Goal: Task Accomplishment & Management: Use online tool/utility

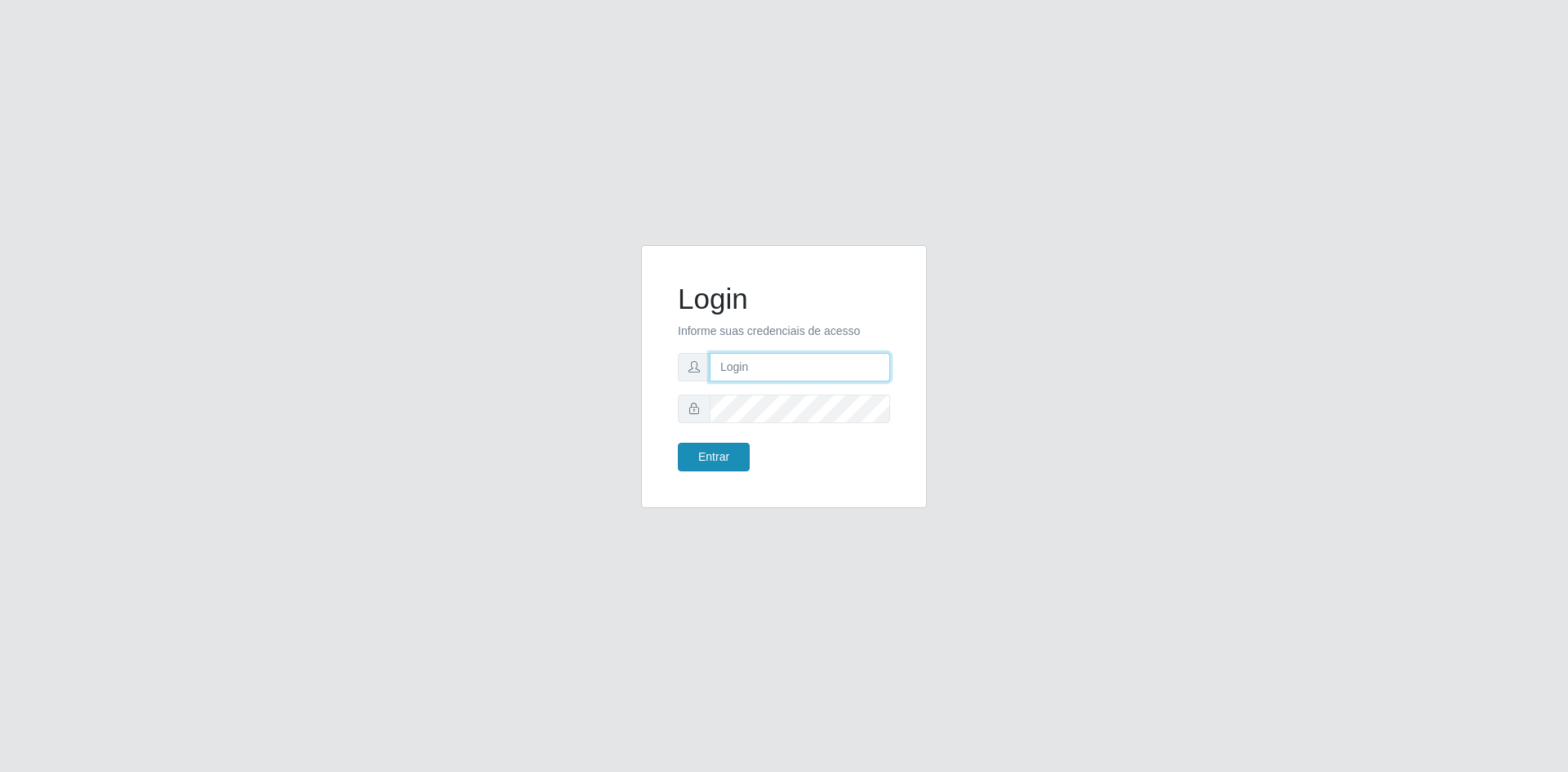
type input "[EMAIL_ADDRESS][DOMAIN_NAME]"
click at [718, 455] on button "Entrar" at bounding box center [714, 456] width 72 height 29
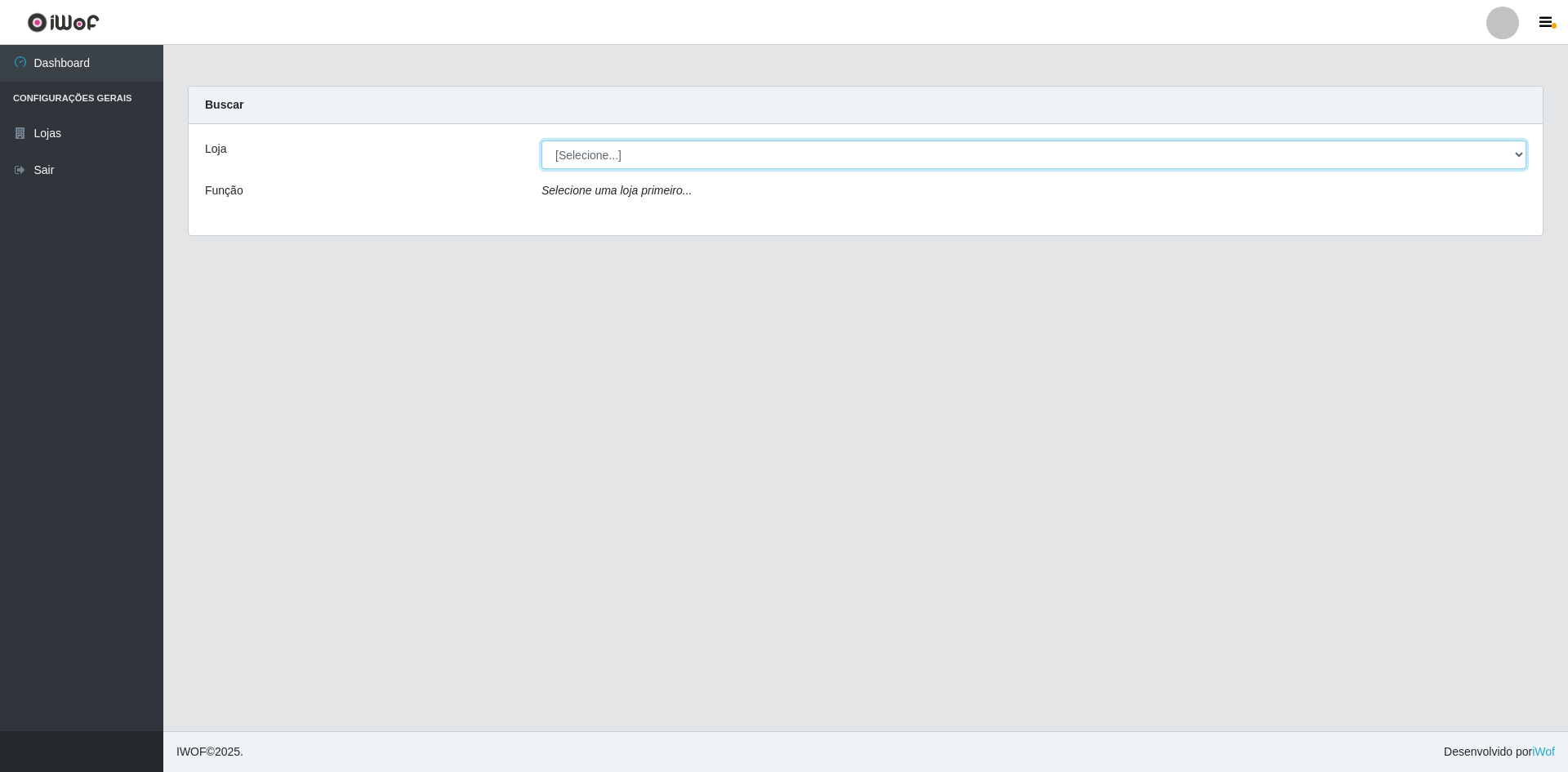
click at [1190, 151] on select "[Selecione...] Hiper Queiroz - [GEOGRAPHIC_DATA] [GEOGRAPHIC_DATA] [GEOGRAPHIC_…" at bounding box center [1034, 155] width 985 height 29
select select "517"
click at [542, 141] on select "[Selecione...] Hiper Queiroz - [GEOGRAPHIC_DATA] [GEOGRAPHIC_DATA] [GEOGRAPHIC_…" at bounding box center [1034, 155] width 985 height 29
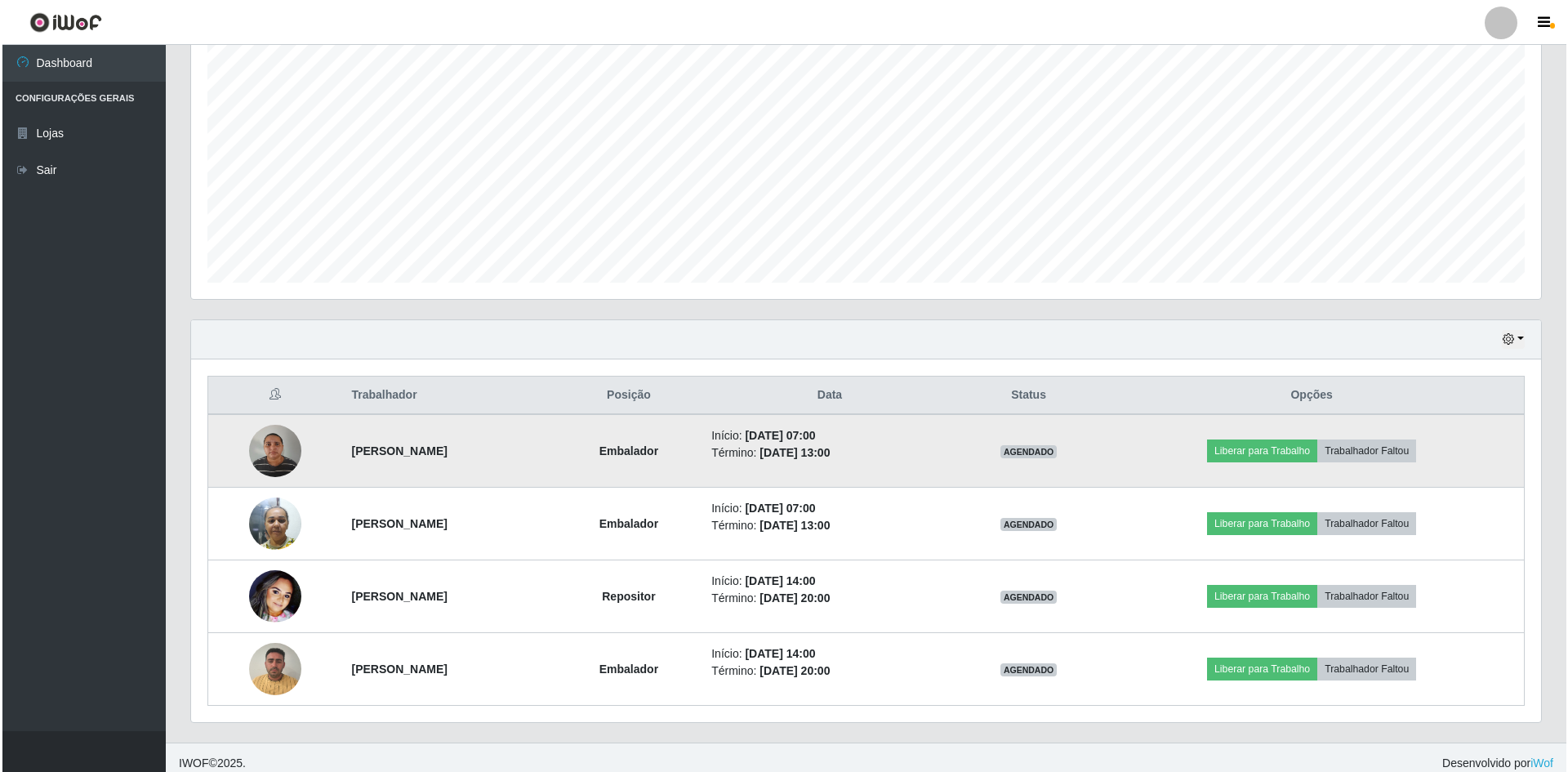
scroll to position [313, 0]
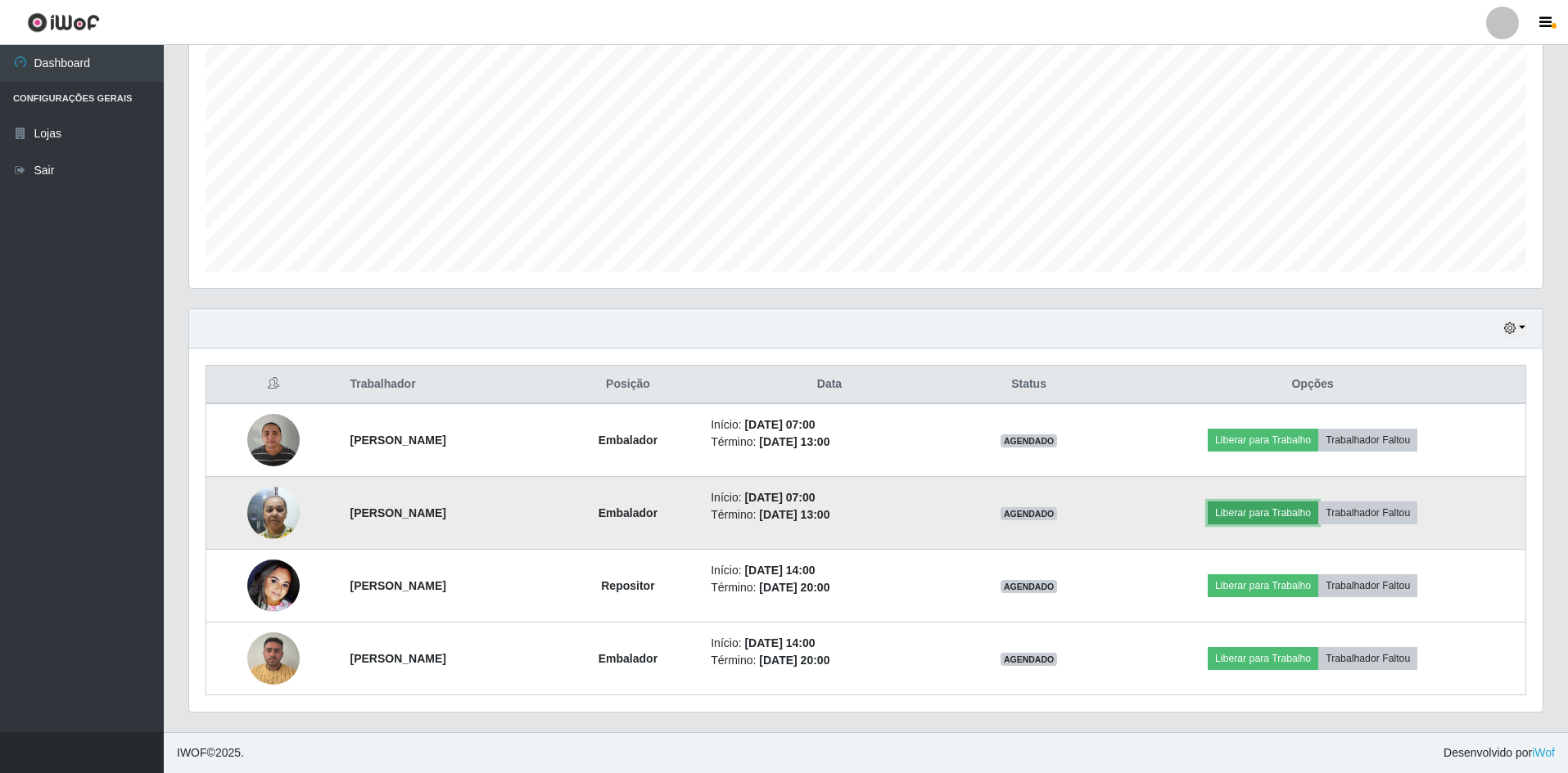
click at [1292, 513] on button "Liberar para Trabalho" at bounding box center [1263, 512] width 111 height 23
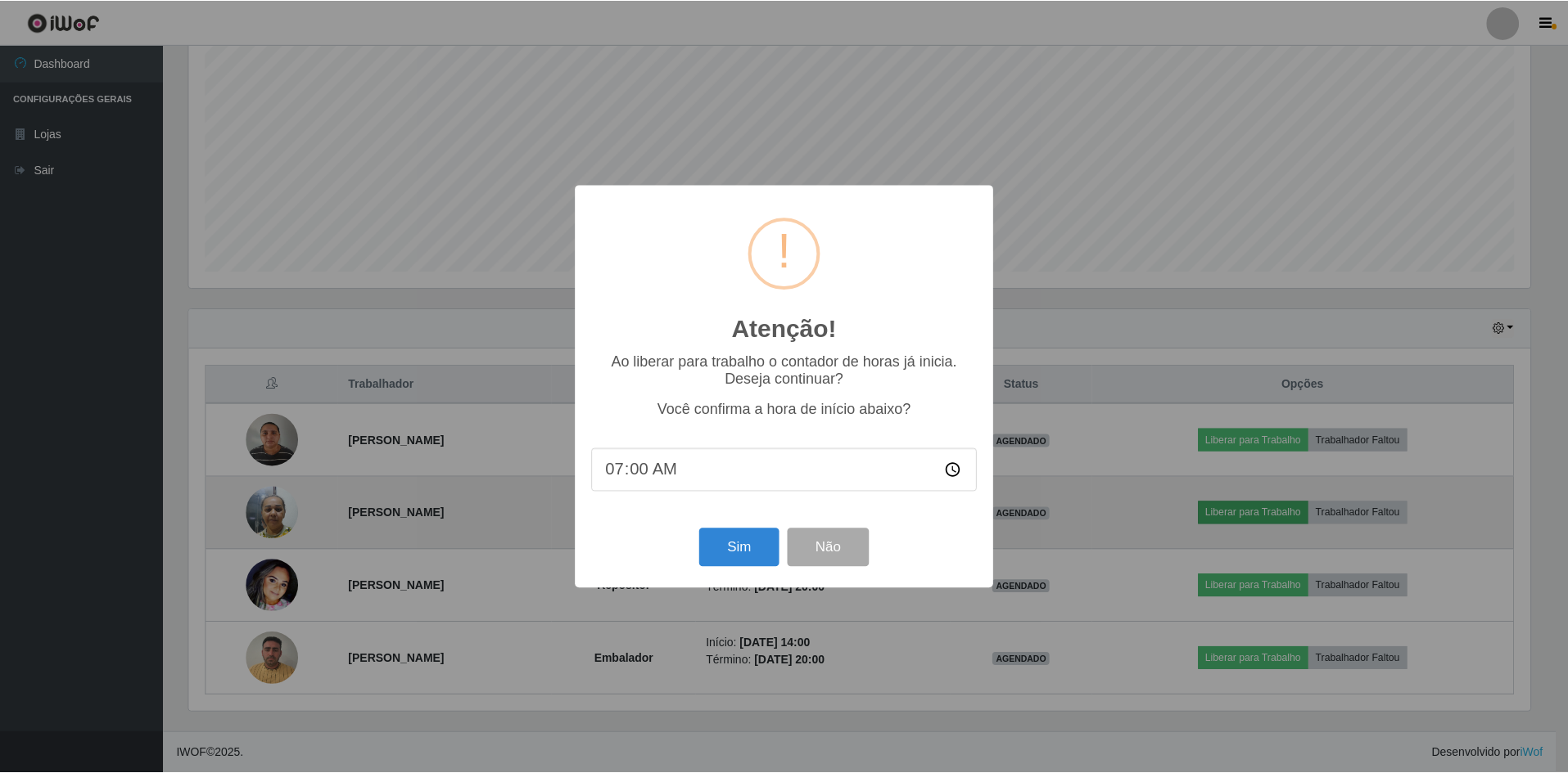
scroll to position [340, 1345]
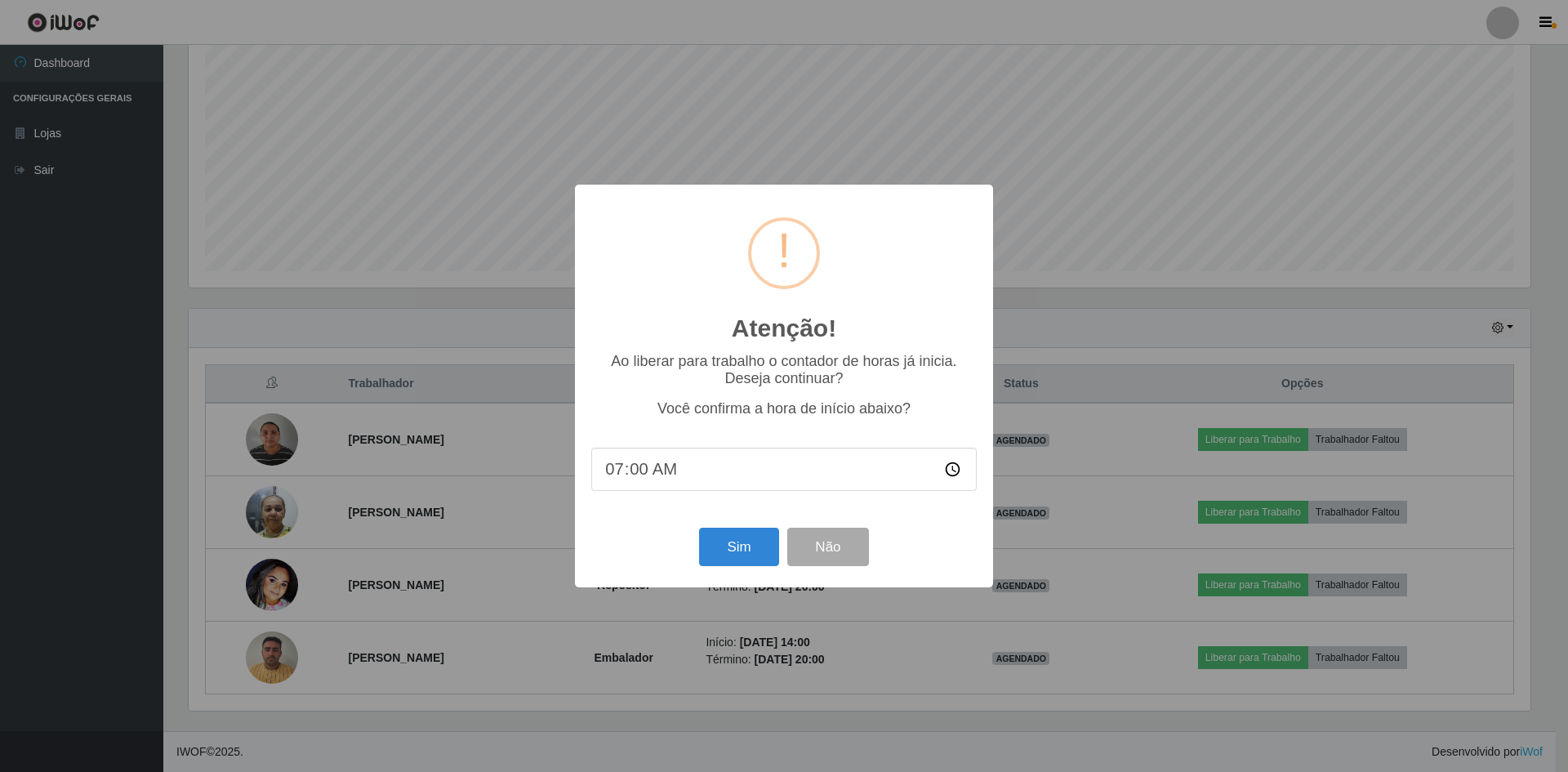
click at [822, 68] on div "Atenção! × Ao liberar para trabalho o contador de horas já inicia. Deseja conti…" at bounding box center [784, 386] width 1568 height 772
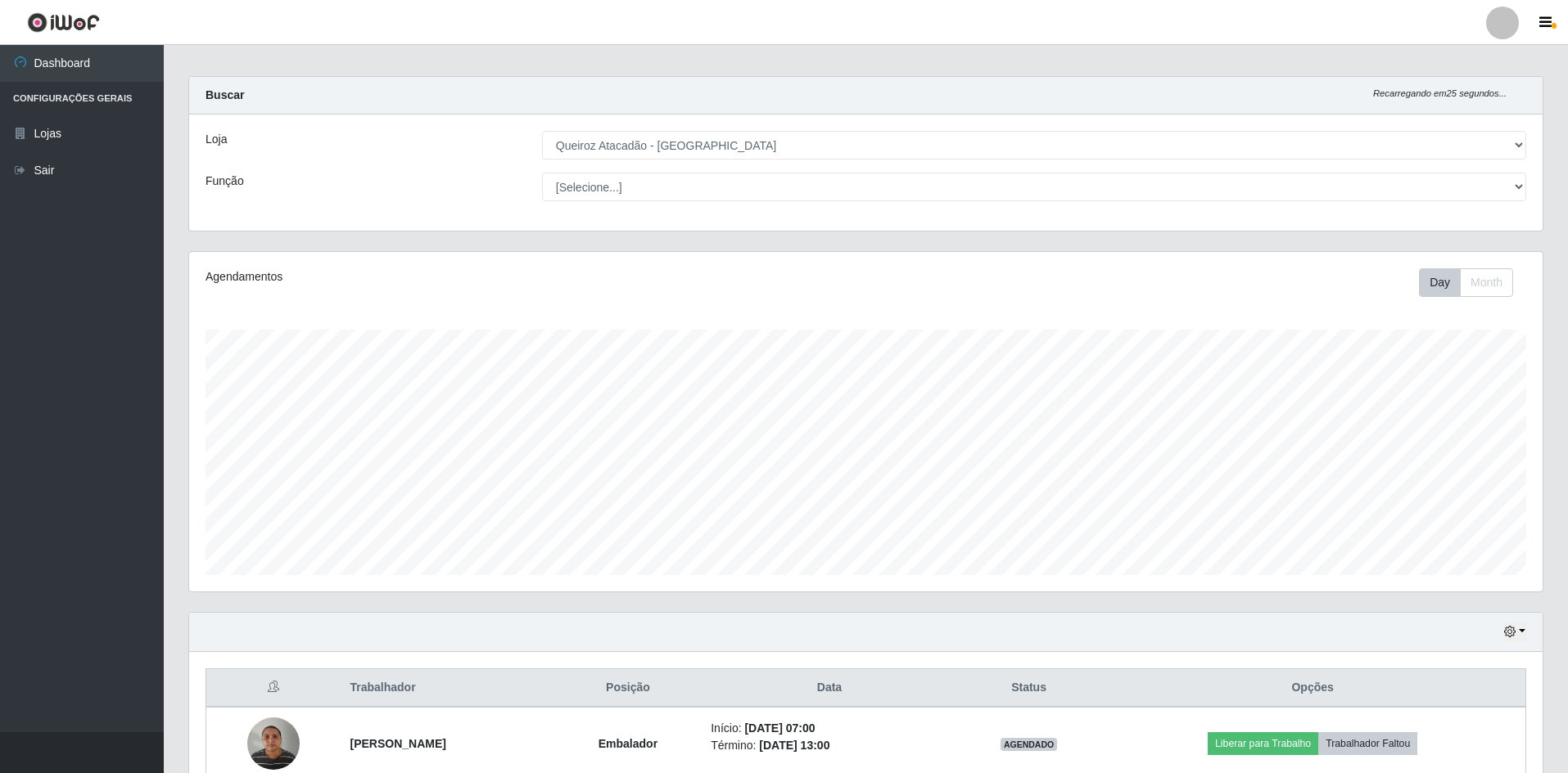
scroll to position [0, 0]
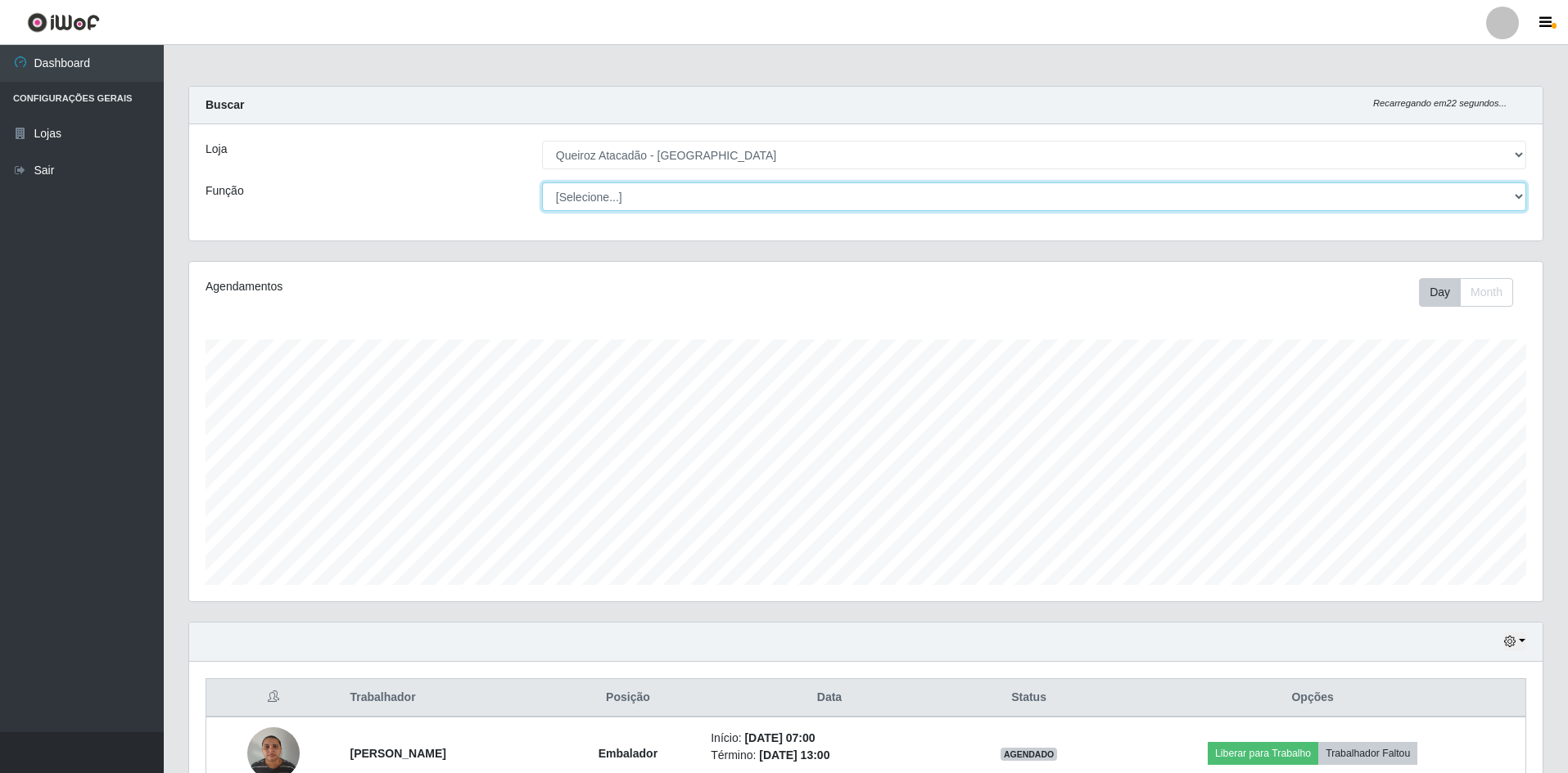
click at [713, 191] on select "[Selecione...] ASG ASG + ASG ++ Embalador Embalador + Embalador ++ Repositor Re…" at bounding box center [1033, 196] width 984 height 29
click at [542, 182] on select "[Selecione...] ASG ASG + ASG ++ Embalador Embalador + Embalador ++ Repositor Re…" at bounding box center [1033, 196] width 984 height 29
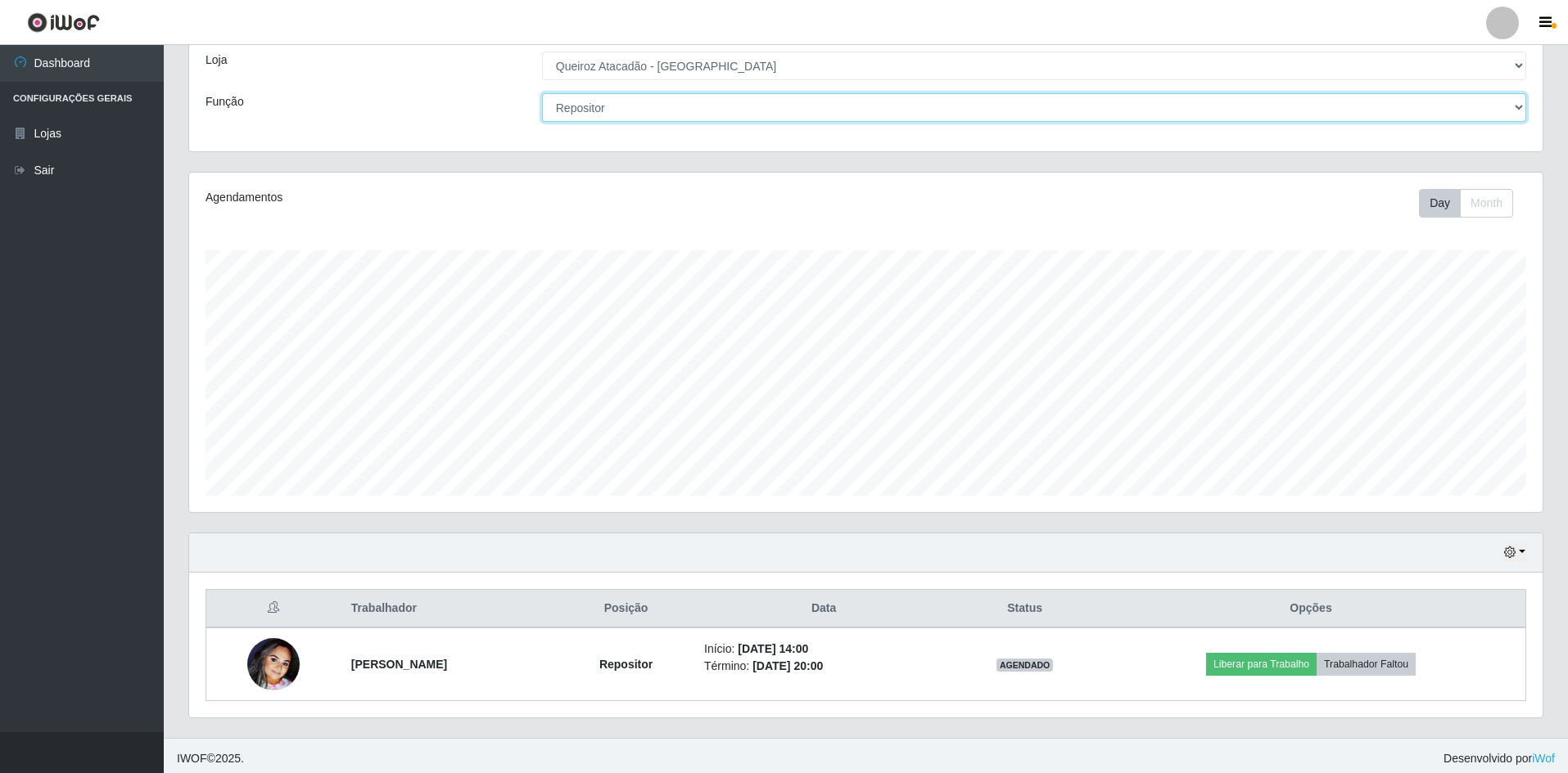
scroll to position [95, 0]
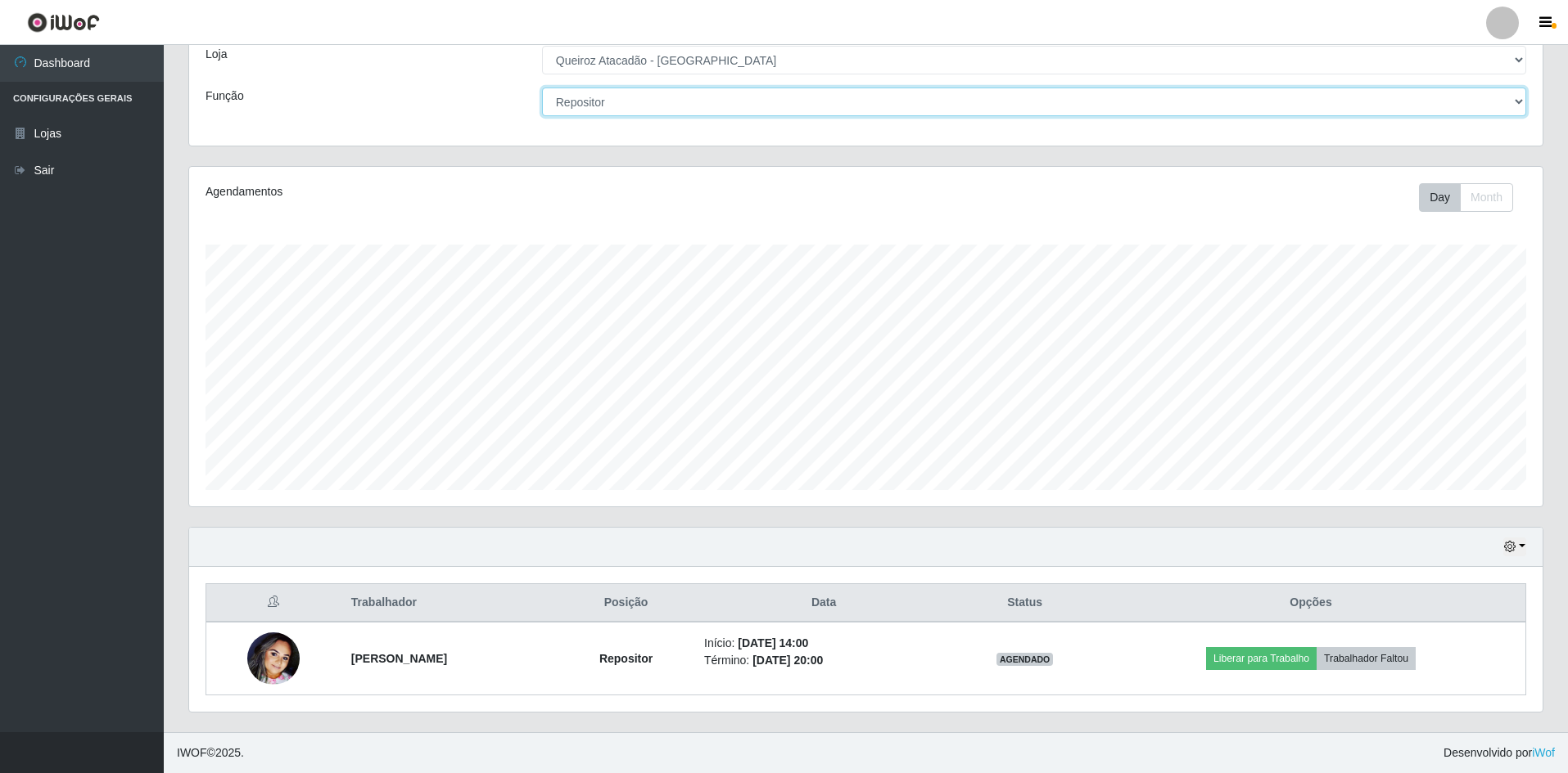
click at [816, 103] on select "[Selecione...] ASG ASG + ASG ++ Embalador Embalador + Embalador ++ Repositor Re…" at bounding box center [1033, 101] width 984 height 29
click at [542, 116] on select "[Selecione...] ASG ASG + ASG ++ Embalador Embalador + Embalador ++ Repositor Re…" at bounding box center [1033, 101] width 984 height 29
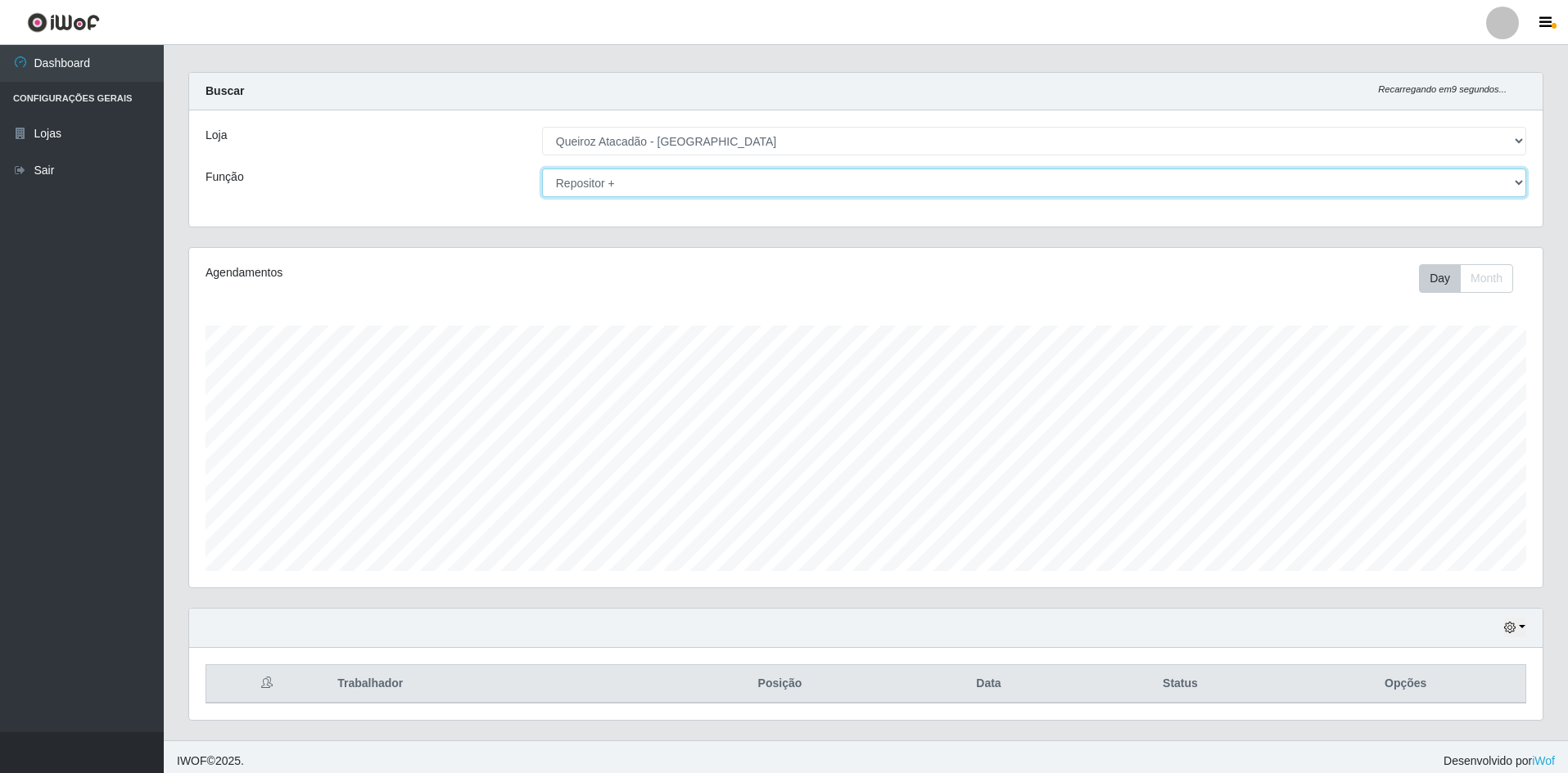
scroll to position [0, 0]
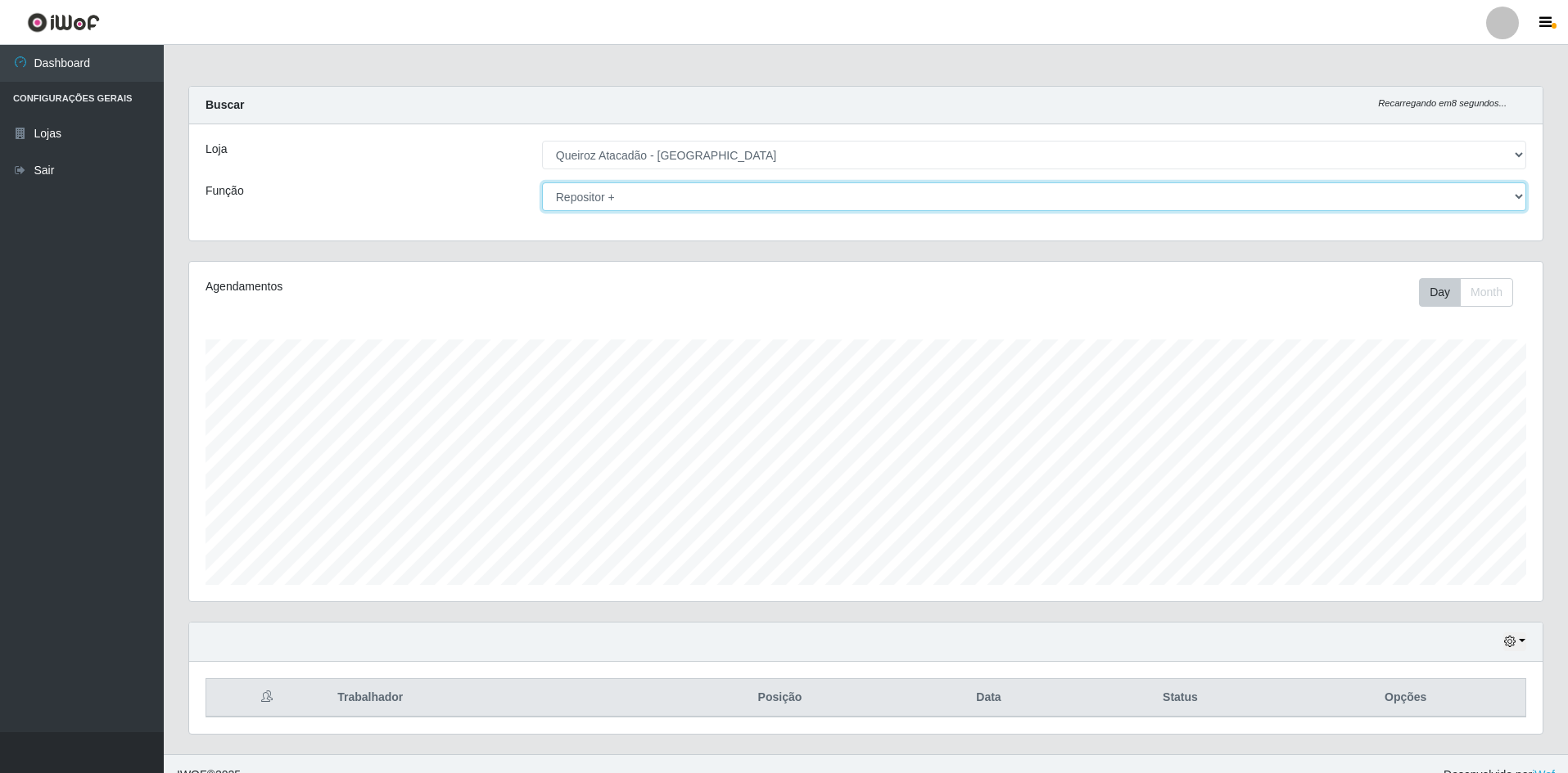
click at [883, 188] on select "[Selecione...] ASG ASG + ASG ++ Embalador Embalador + Embalador ++ Repositor Re…" at bounding box center [1033, 196] width 984 height 29
click at [542, 182] on select "[Selecione...] ASG ASG + ASG ++ Embalador Embalador + Embalador ++ Repositor Re…" at bounding box center [1033, 196] width 984 height 29
click at [732, 193] on select "[Selecione...] ASG ASG + ASG ++ Embalador Embalador + Embalador ++ Repositor Re…" at bounding box center [1033, 196] width 984 height 29
click at [542, 182] on select "[Selecione...] ASG ASG + ASG ++ Embalador Embalador + Embalador ++ Repositor Re…" at bounding box center [1033, 196] width 984 height 29
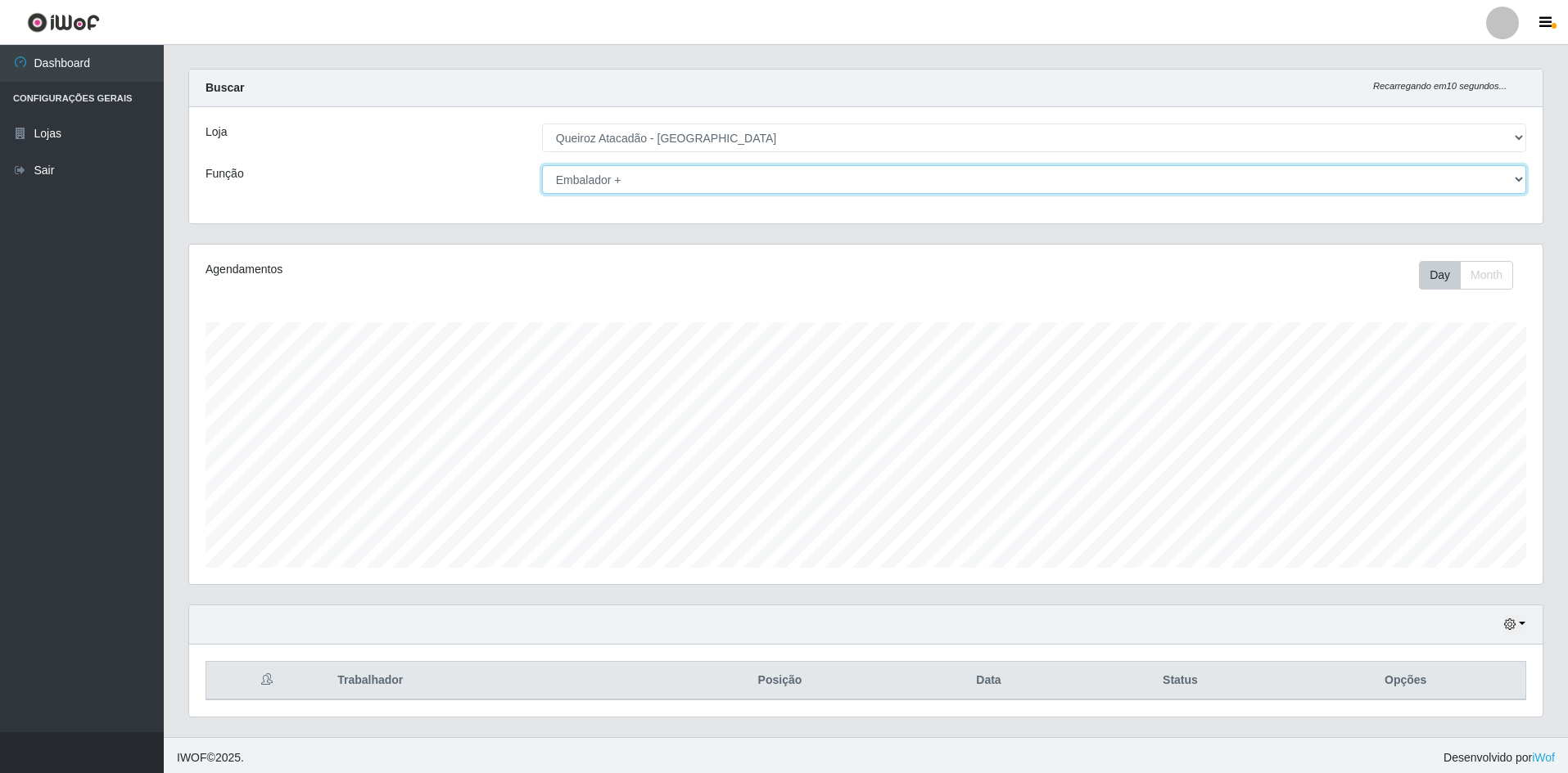
scroll to position [22, 0]
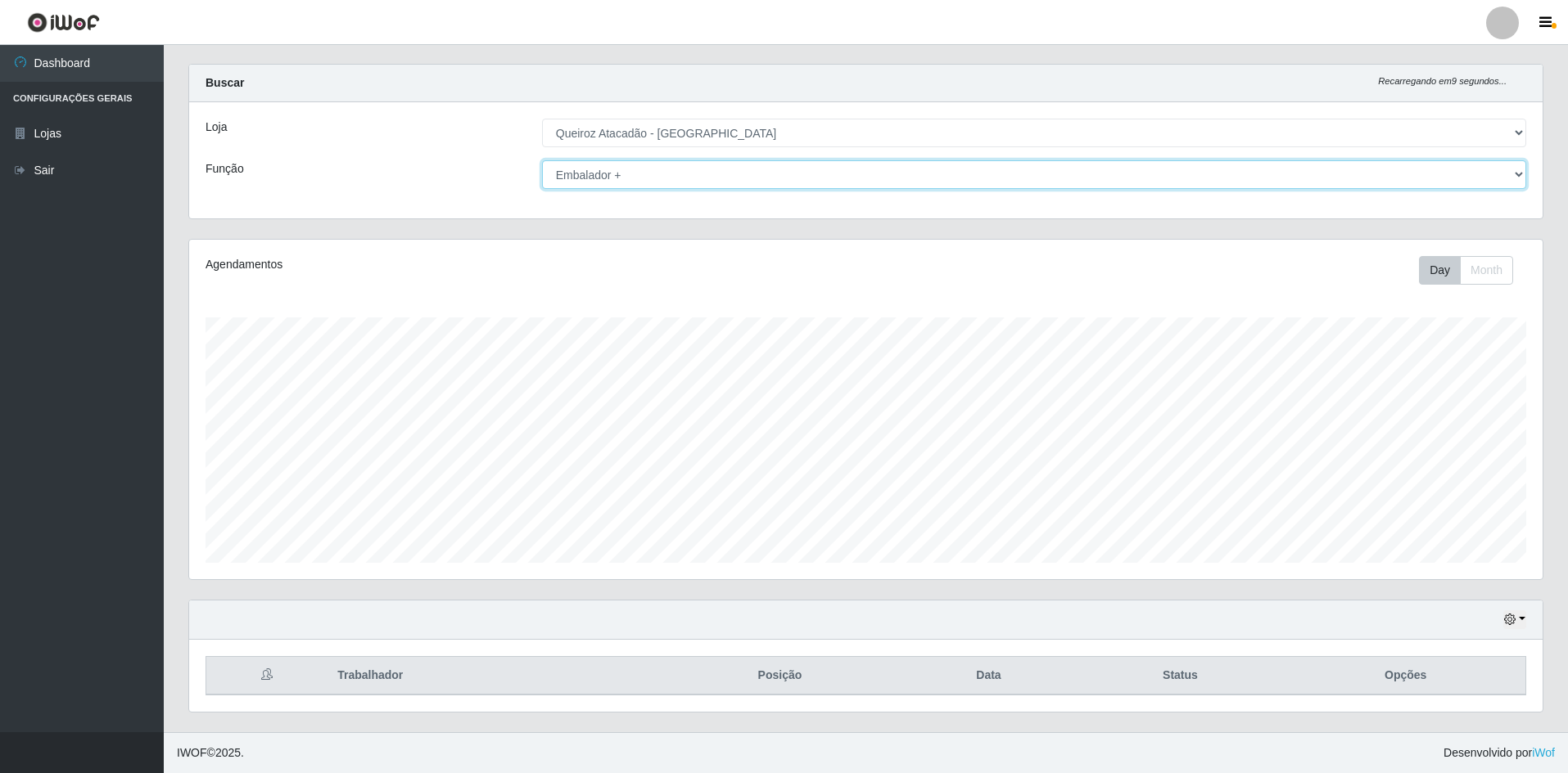
click at [759, 179] on select "[Selecione...] ASG ASG + ASG ++ Embalador Embalador + Embalador ++ Repositor Re…" at bounding box center [1033, 174] width 984 height 29
click at [542, 160] on select "[Selecione...] ASG ASG + ASG ++ Embalador Embalador + Embalador ++ Repositor Re…" at bounding box center [1033, 174] width 984 height 29
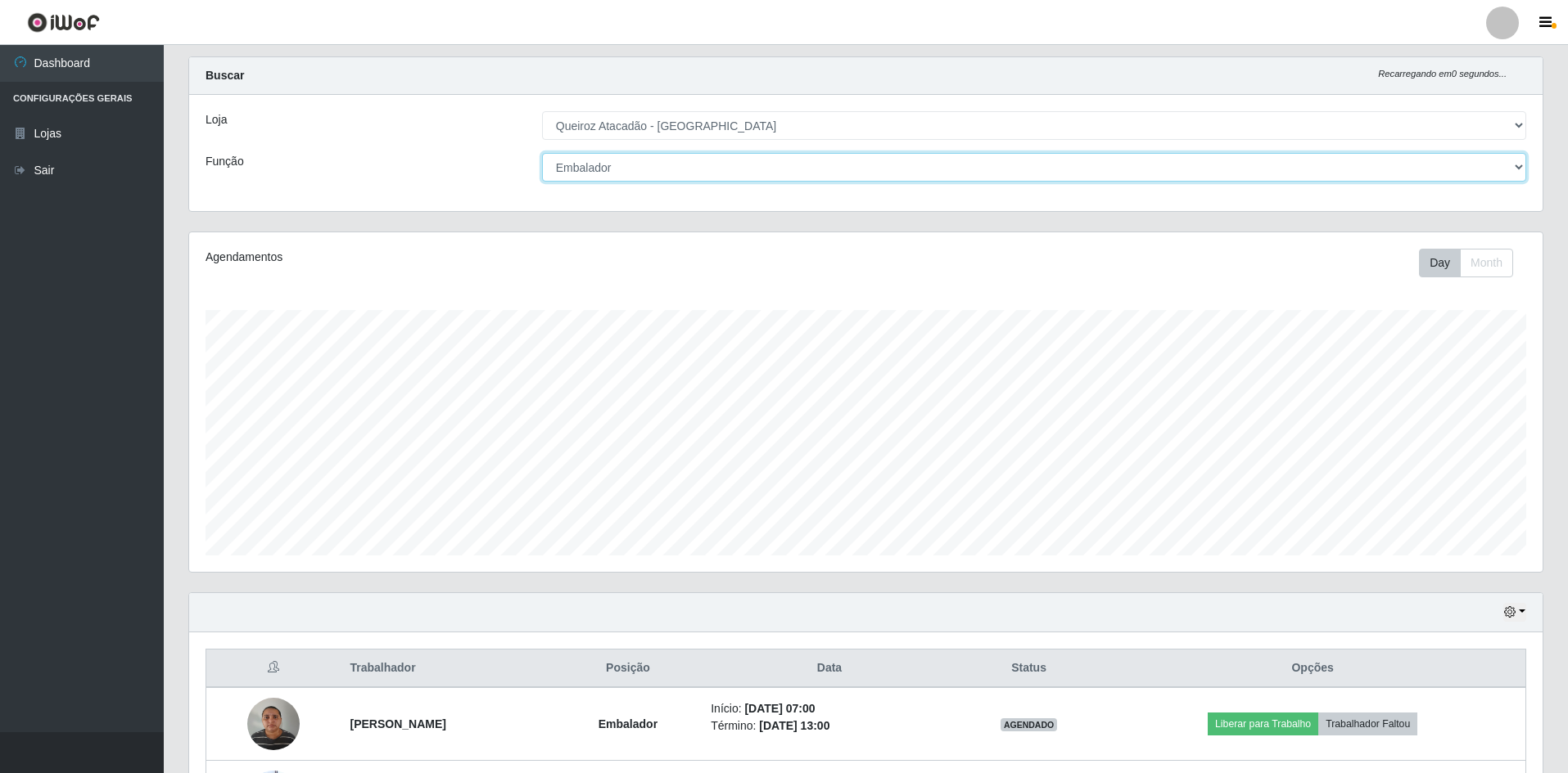
scroll to position [0, 0]
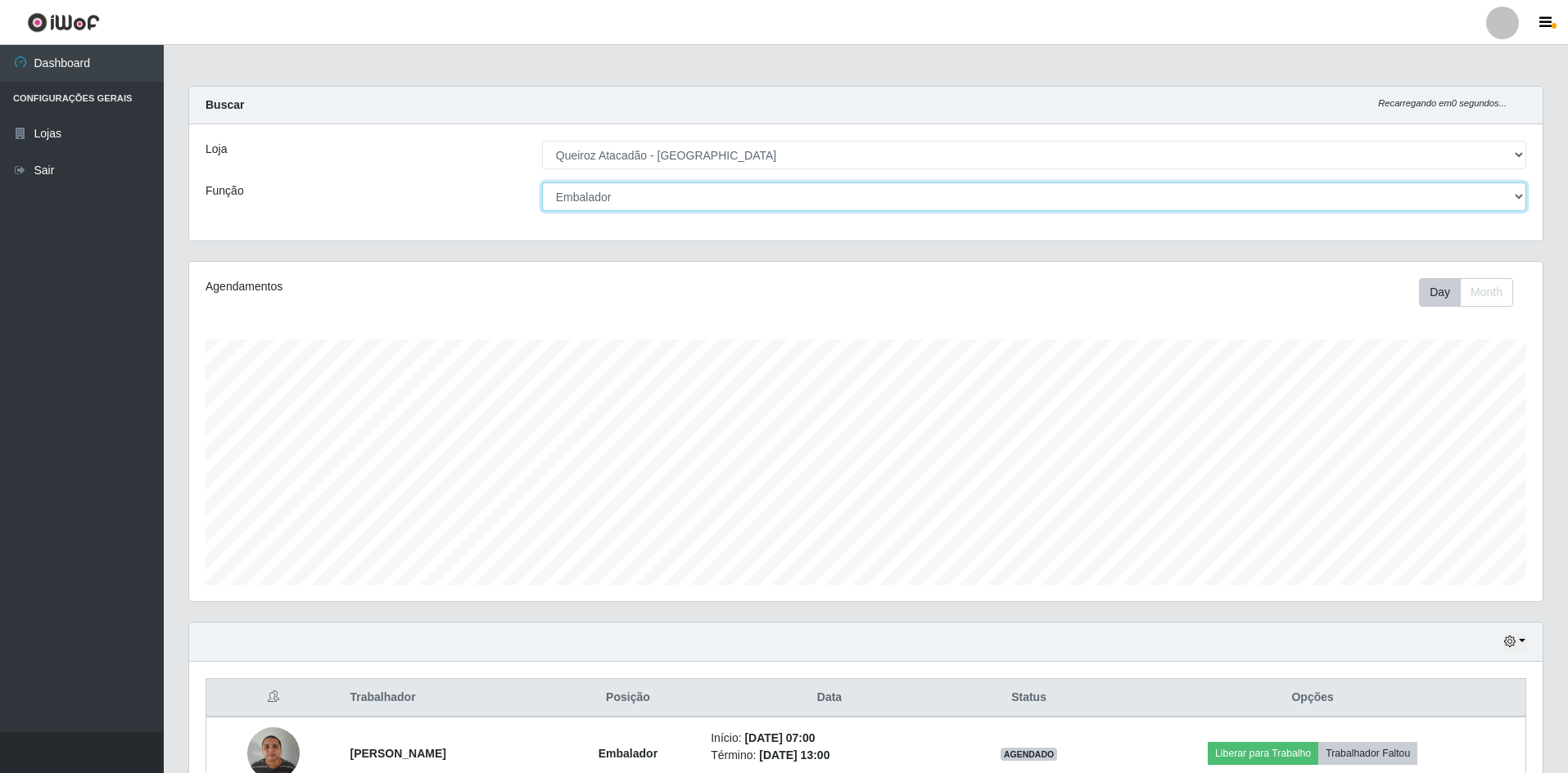
click at [936, 183] on select "[Selecione...] ASG ASG + ASG ++ Embalador Embalador + Embalador ++ Repositor Re…" at bounding box center [1033, 196] width 984 height 29
select select "[Selecione...]"
click at [542, 182] on select "[Selecione...] ASG ASG + ASG ++ Embalador Embalador + Embalador ++ Repositor Re…" at bounding box center [1033, 196] width 984 height 29
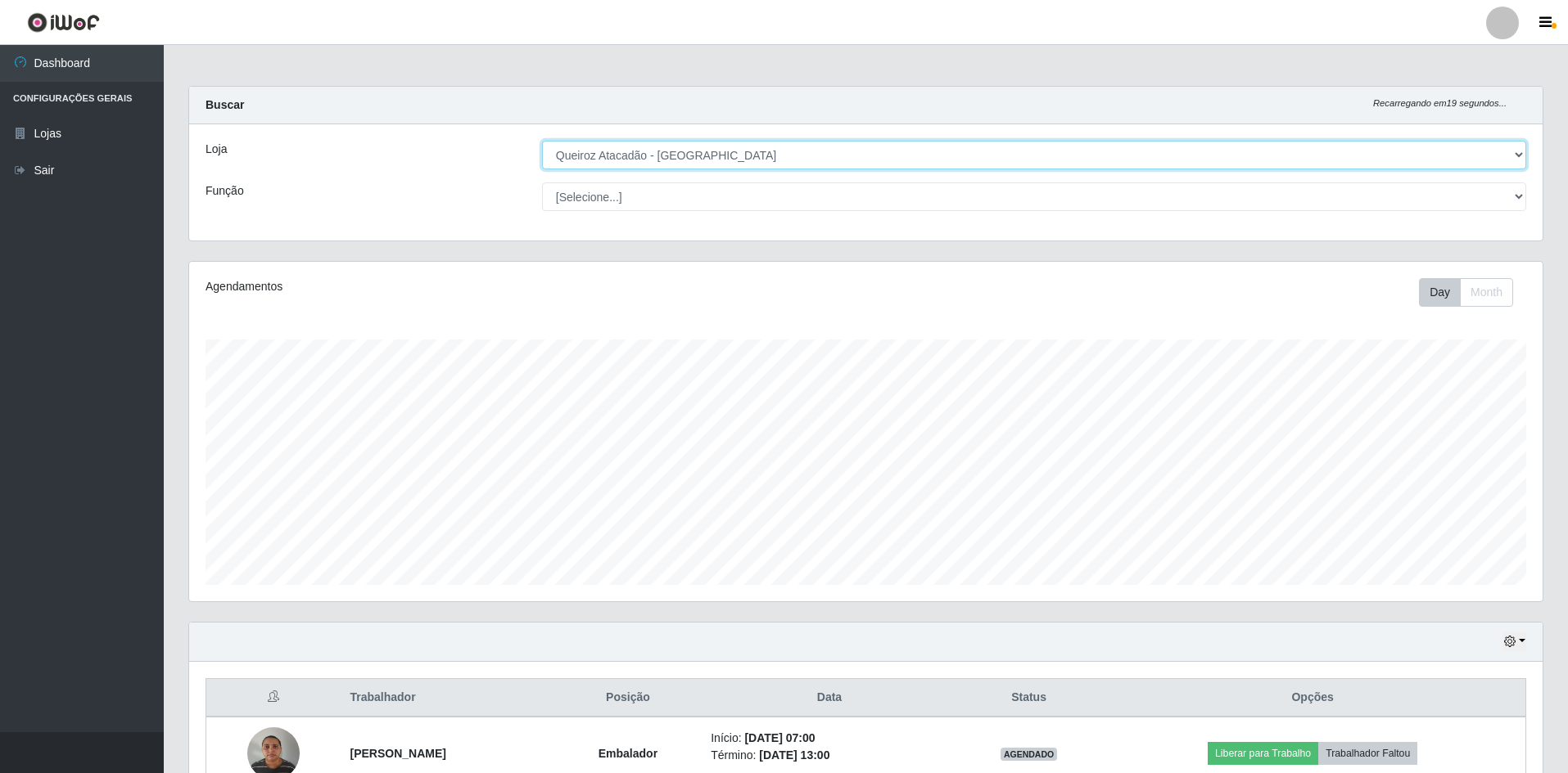
click at [1121, 158] on select "[Selecione...] Hiper Queiroz - [GEOGRAPHIC_DATA] [GEOGRAPHIC_DATA] [GEOGRAPHIC_…" at bounding box center [1033, 155] width 984 height 29
click at [542, 141] on select "[Selecione...] Hiper Queiroz - [GEOGRAPHIC_DATA] [GEOGRAPHIC_DATA] [GEOGRAPHIC_…" at bounding box center [1033, 155] width 984 height 29
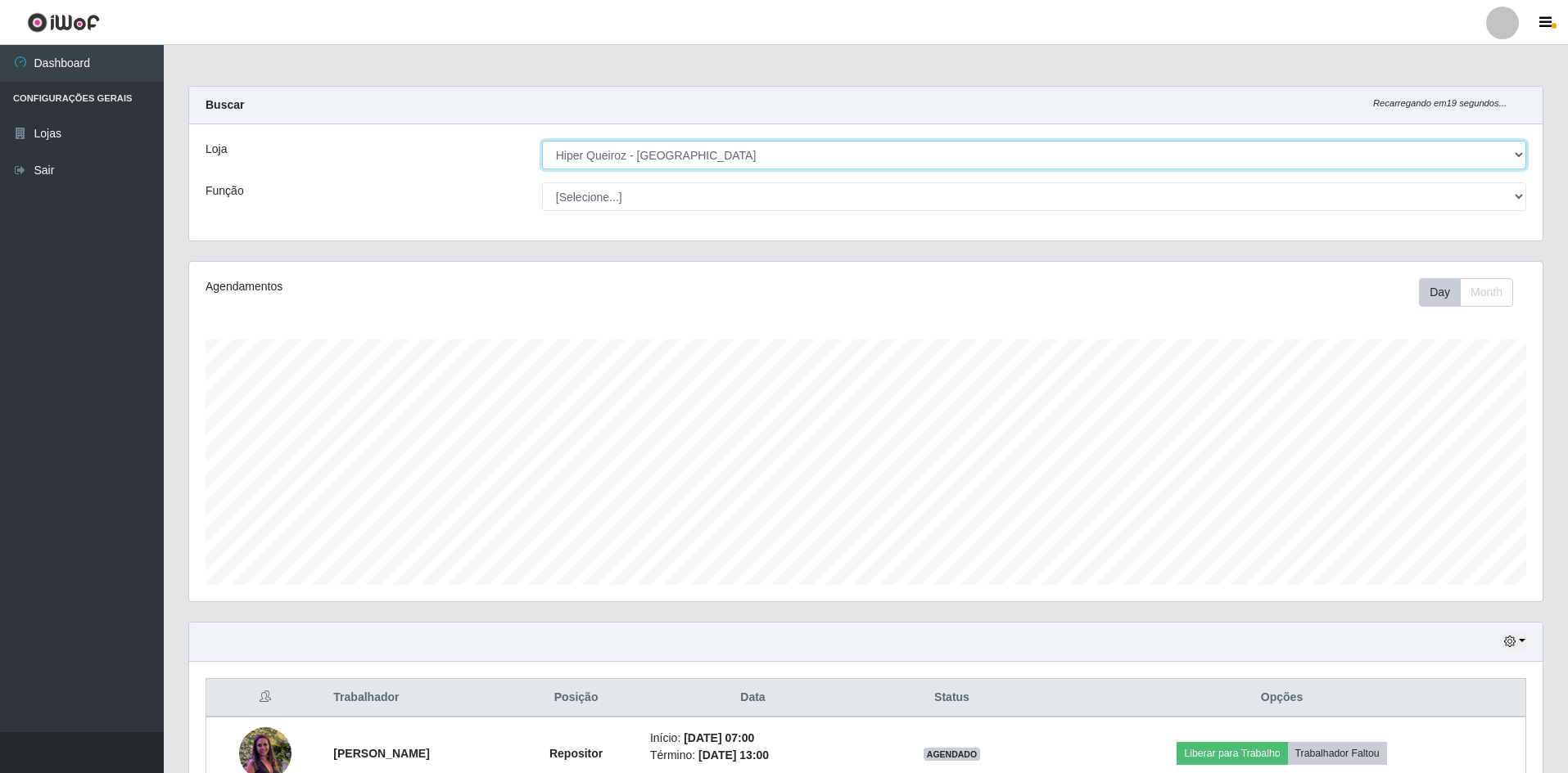
click at [831, 150] on select "[Selecione...] Hiper Queiroz - [GEOGRAPHIC_DATA] [GEOGRAPHIC_DATA] [GEOGRAPHIC_…" at bounding box center [1033, 155] width 984 height 29
select select "517"
click at [542, 141] on select "[Selecione...] Hiper Queiroz - [GEOGRAPHIC_DATA] [GEOGRAPHIC_DATA] [GEOGRAPHIC_…" at bounding box center [1033, 155] width 984 height 29
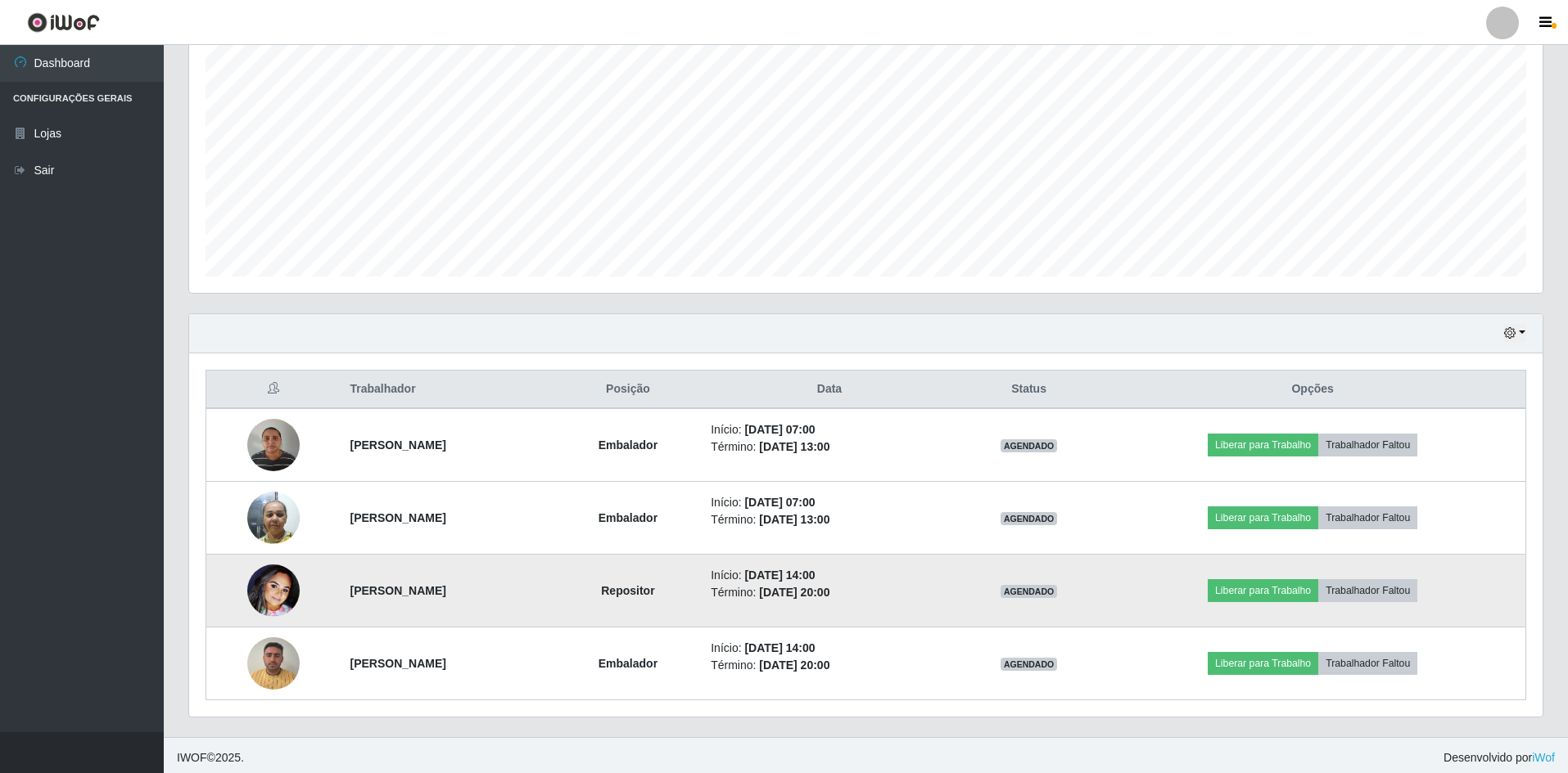
scroll to position [313, 0]
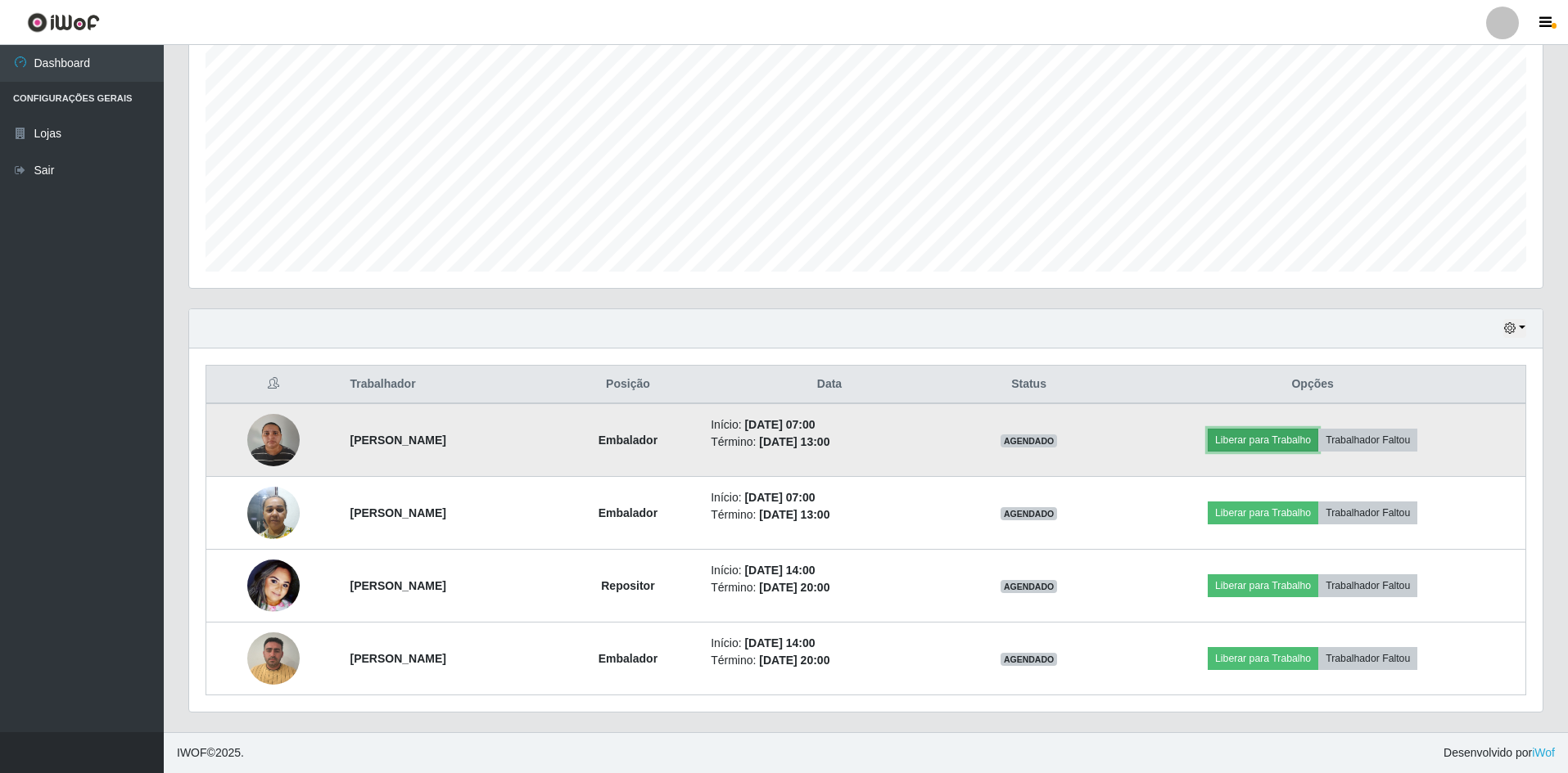
click at [1240, 442] on button "Liberar para Trabalho" at bounding box center [1263, 439] width 111 height 23
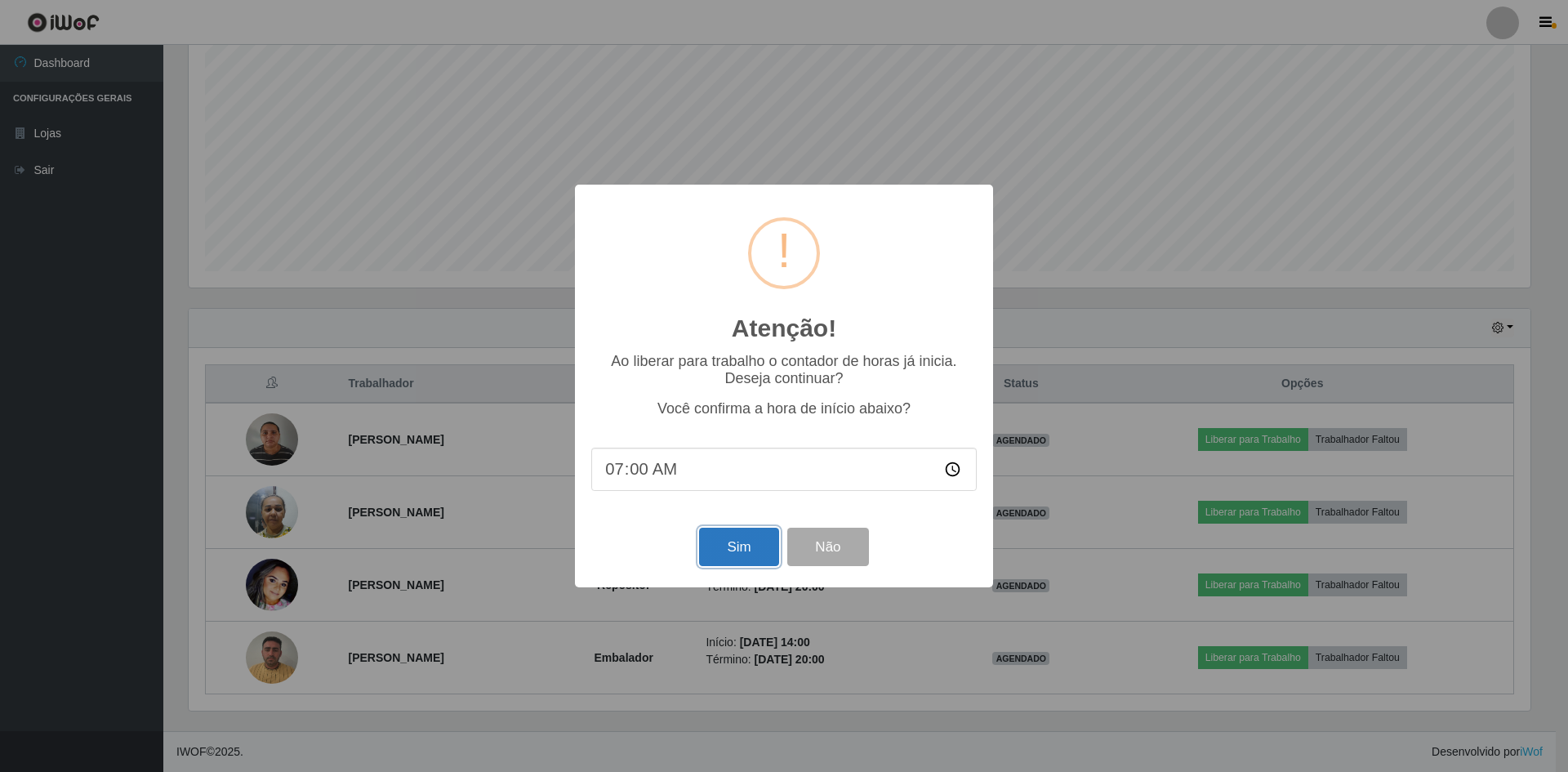
click at [714, 547] on button "Sim" at bounding box center [738, 547] width 79 height 39
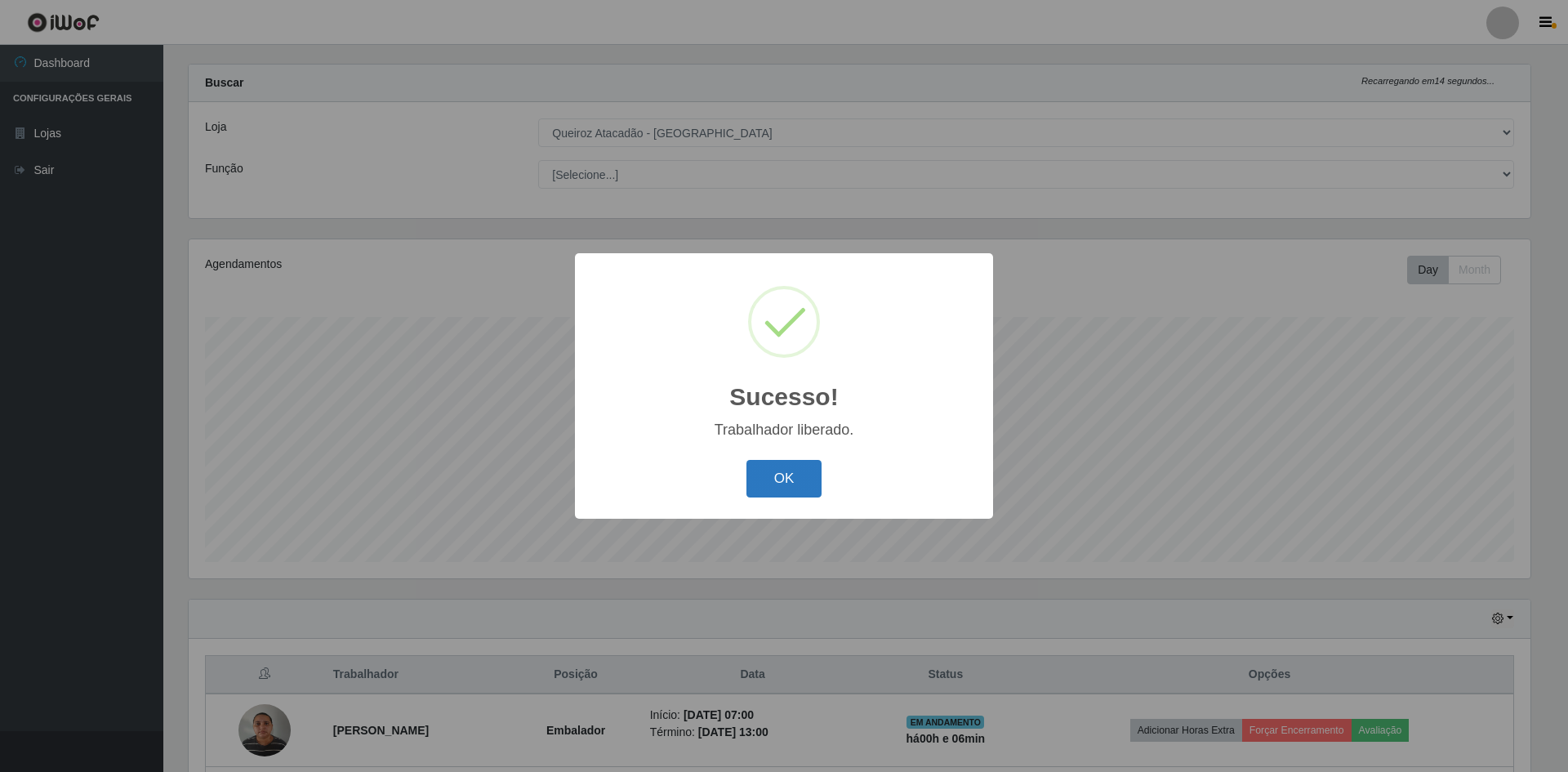
click at [764, 486] on button "OK" at bounding box center [784, 479] width 76 height 39
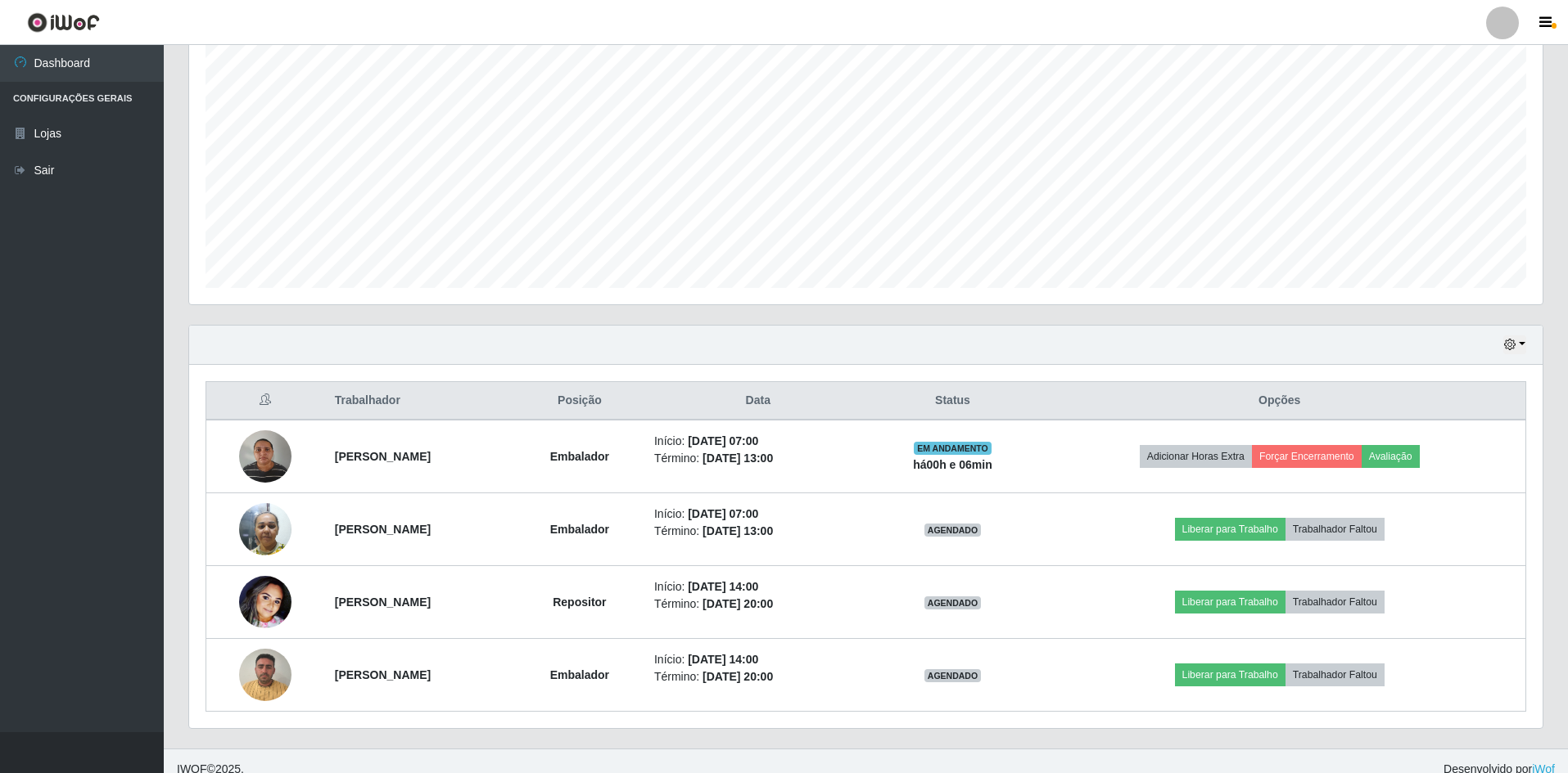
scroll to position [313, 0]
